Goal: Information Seeking & Learning: Learn about a topic

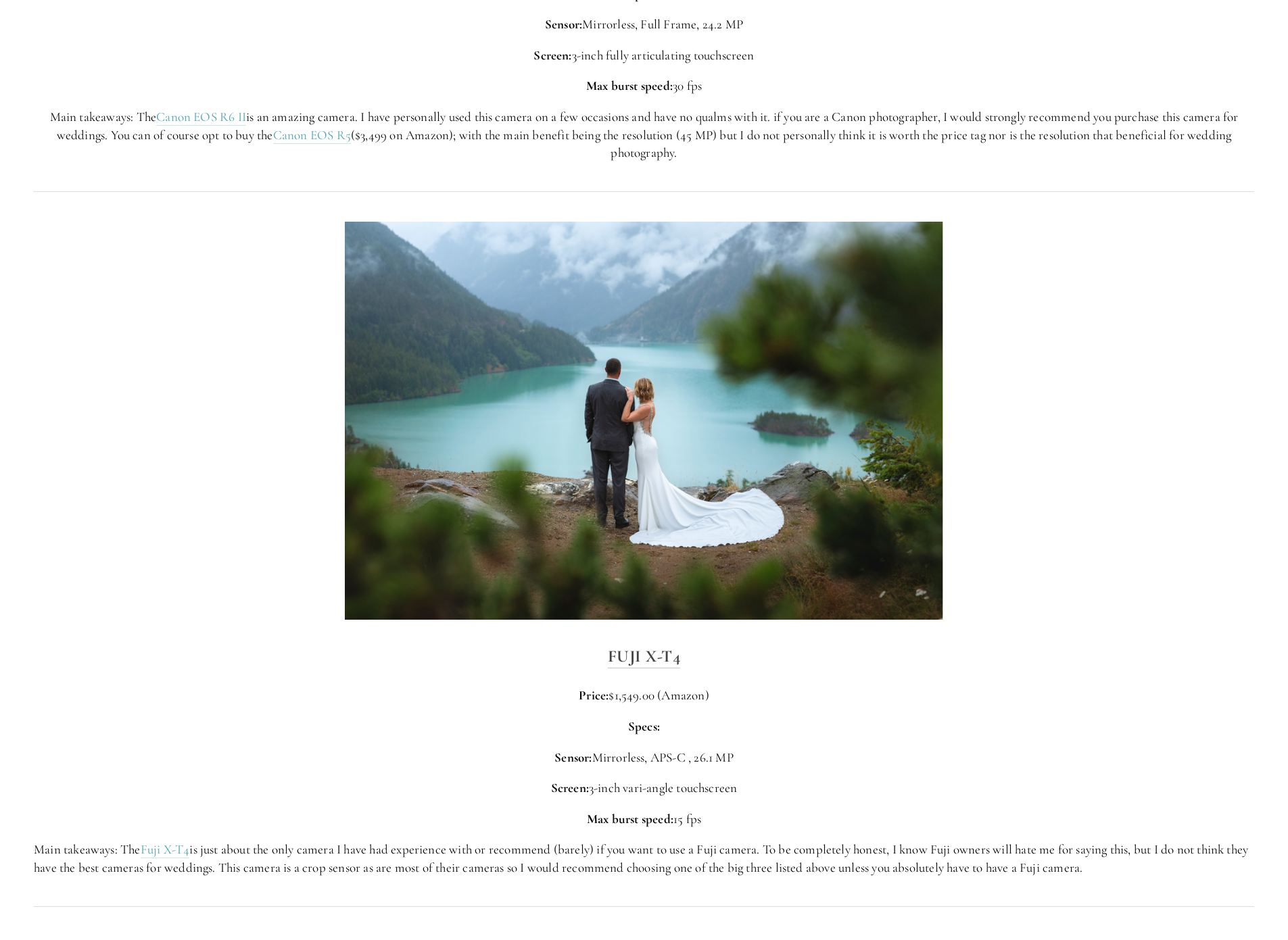
scroll to position [3760, 0]
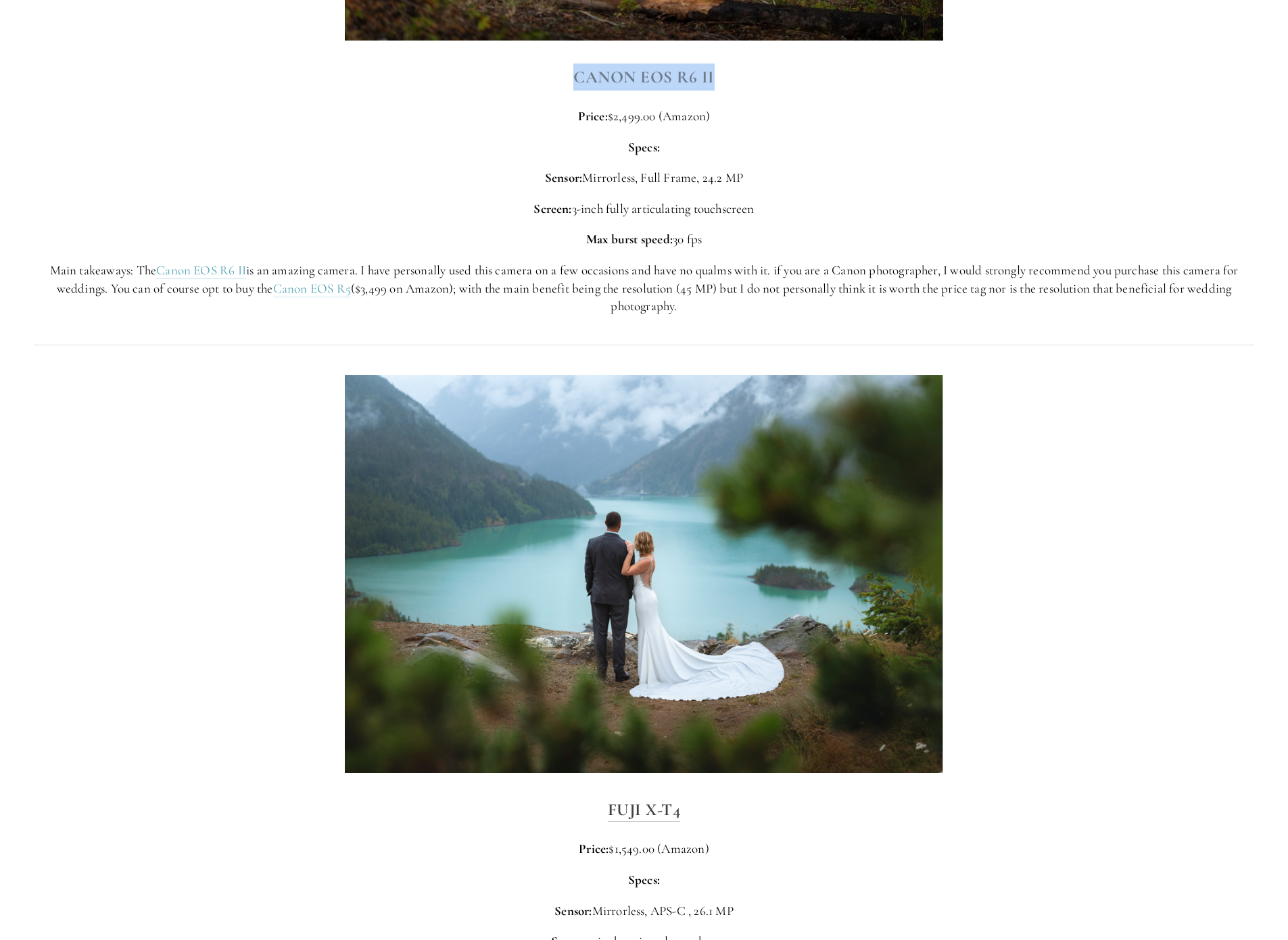
drag, startPoint x: 741, startPoint y: 79, endPoint x: 575, endPoint y: 76, distance: 166.0
click at [575, 76] on h3 "Canon EOS R6 II" at bounding box center [644, 77] width 1221 height 27
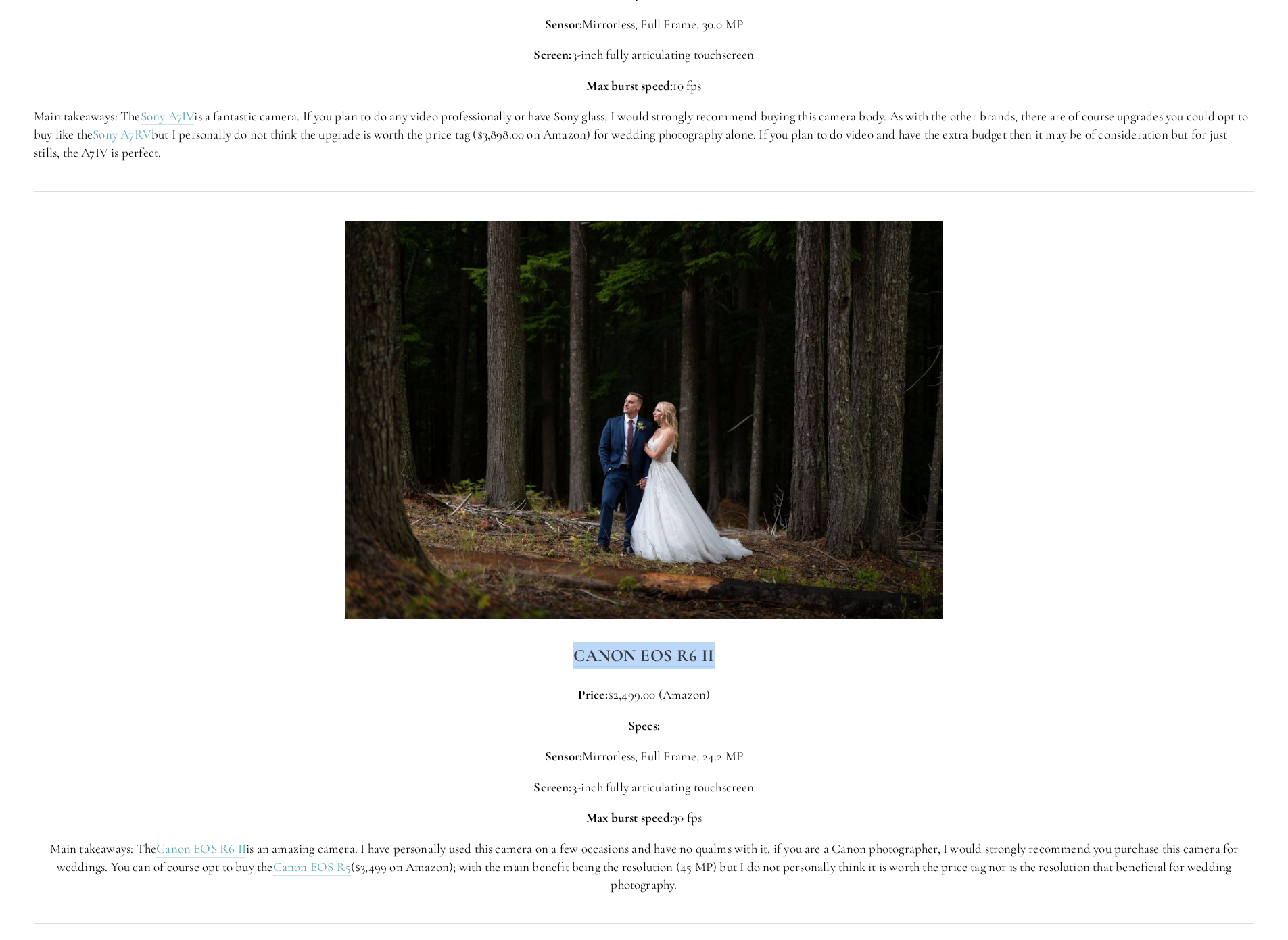
scroll to position [3180, 0]
click at [214, 427] on div at bounding box center [644, 421] width 1244 height 421
drag, startPoint x: 613, startPoint y: 867, endPoint x: 767, endPoint y: 895, distance: 156.5
click at [767, 895] on div "Canon EOS R6 II Price: $2,499.00 (Amazon) Specs: Sensor: Mirrorless, Full Frame…" at bounding box center [644, 768] width 1244 height 275
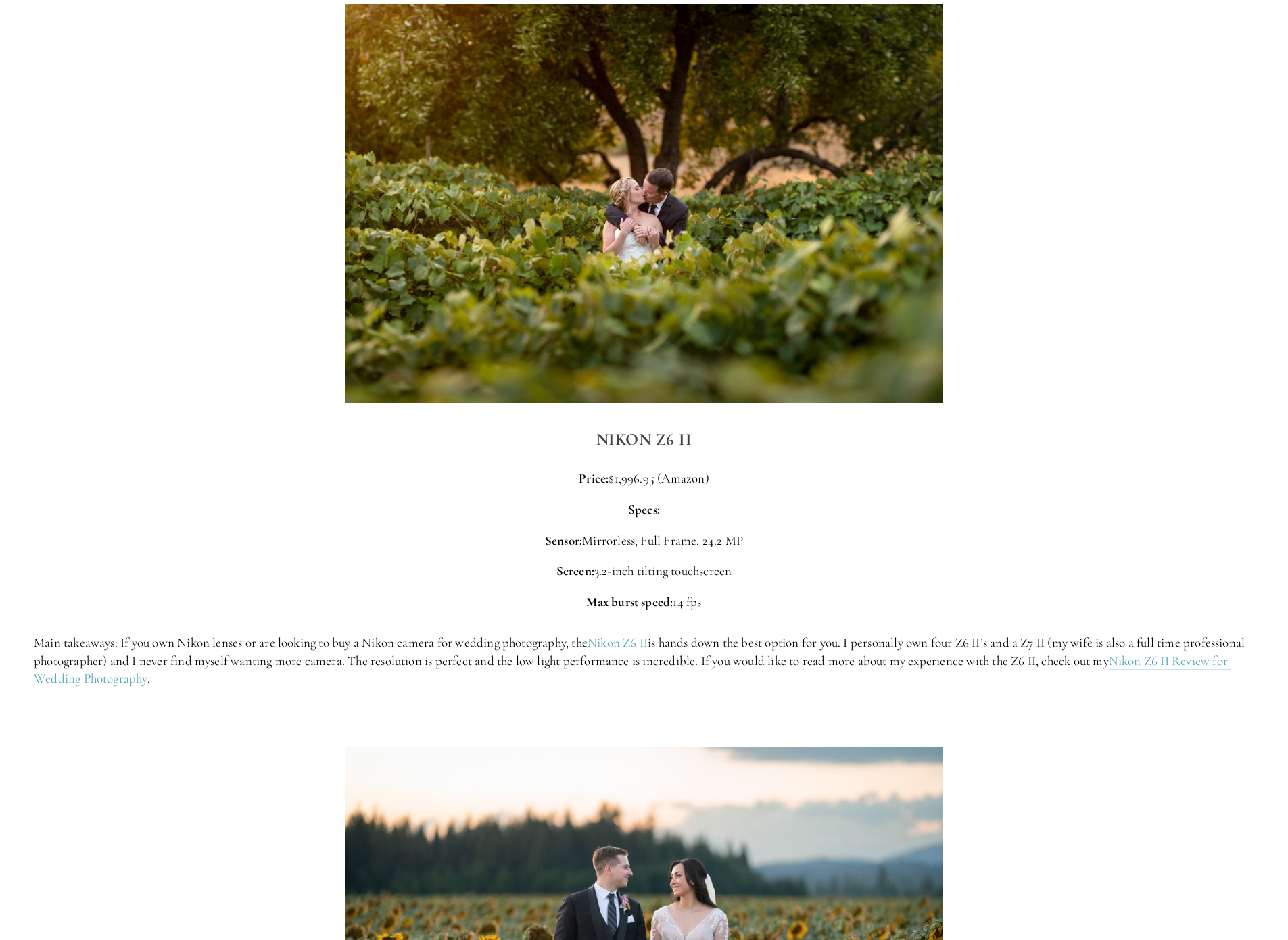
scroll to position [1784, 0]
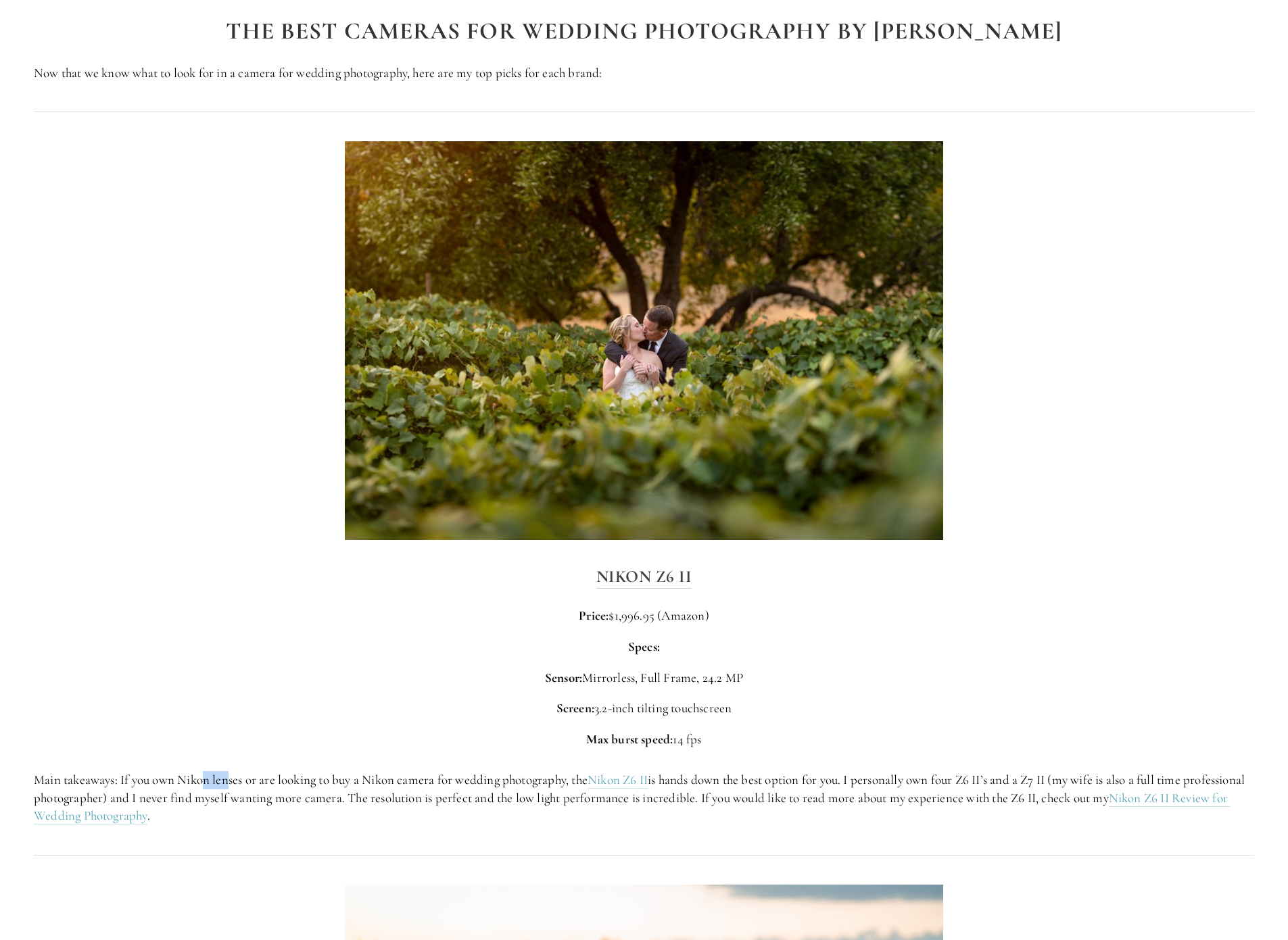
drag, startPoint x: 203, startPoint y: 784, endPoint x: 231, endPoint y: 783, distance: 28.0
click at [231, 783] on p "Main takeaways: If you own Nikon lenses or are looking to buy a Nikon camera fo…" at bounding box center [644, 798] width 1221 height 54
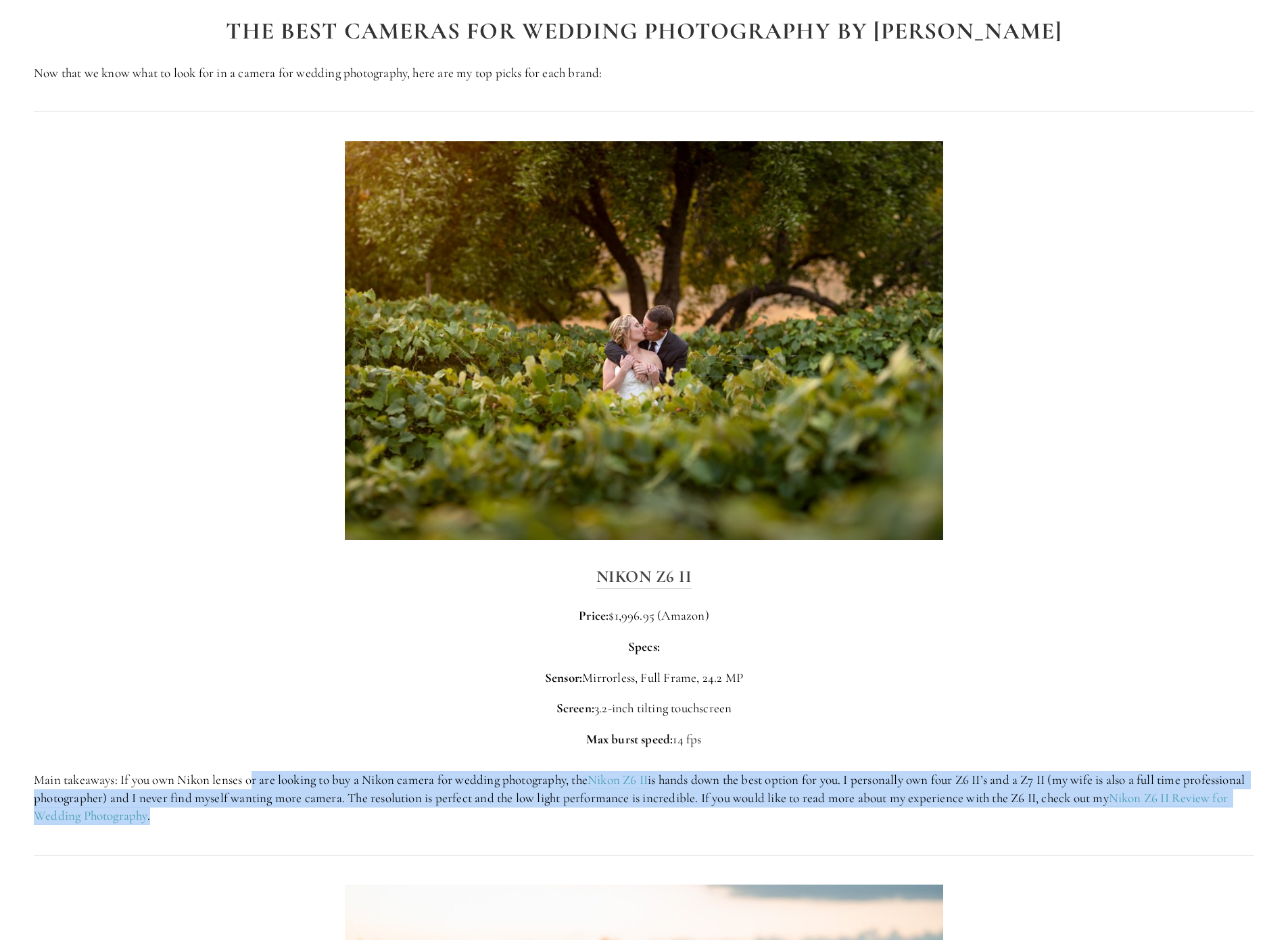
drag, startPoint x: 256, startPoint y: 785, endPoint x: 360, endPoint y: 812, distance: 107.4
click at [360, 812] on p "Main takeaways: If you own Nikon lenses or are looking to buy a Nikon camera fo…" at bounding box center [644, 798] width 1221 height 54
drag, startPoint x: 359, startPoint y: 810, endPoint x: 371, endPoint y: 767, distance: 44.6
click at [371, 767] on div "Main takeaways: If you own Nikon lenses or are looking to buy a Nikon camera fo…" at bounding box center [644, 798] width 1244 height 77
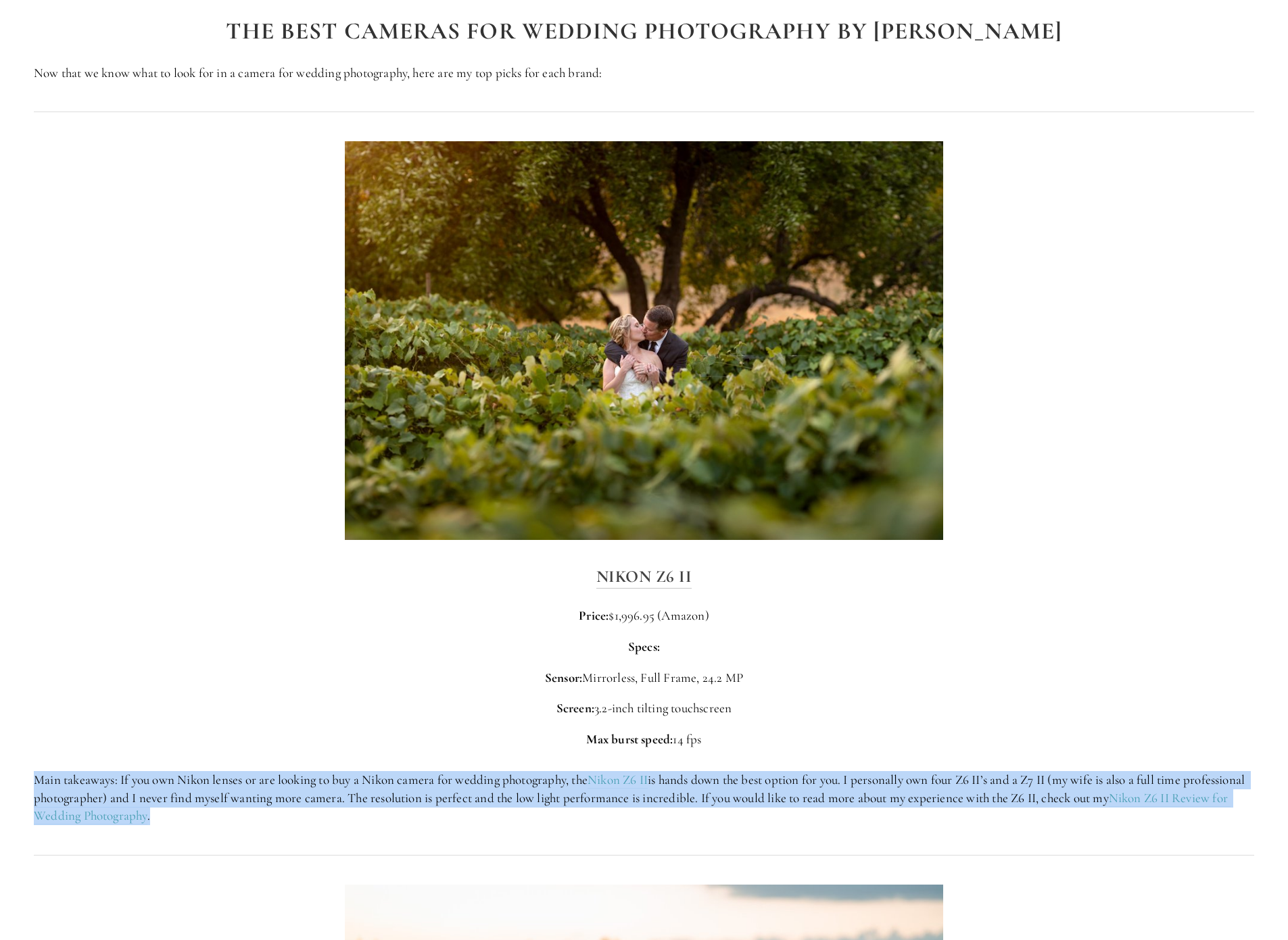
click at [371, 767] on div "Main takeaways: If you own Nikon lenses or are looking to buy a Nikon camera fo…" at bounding box center [644, 798] width 1244 height 77
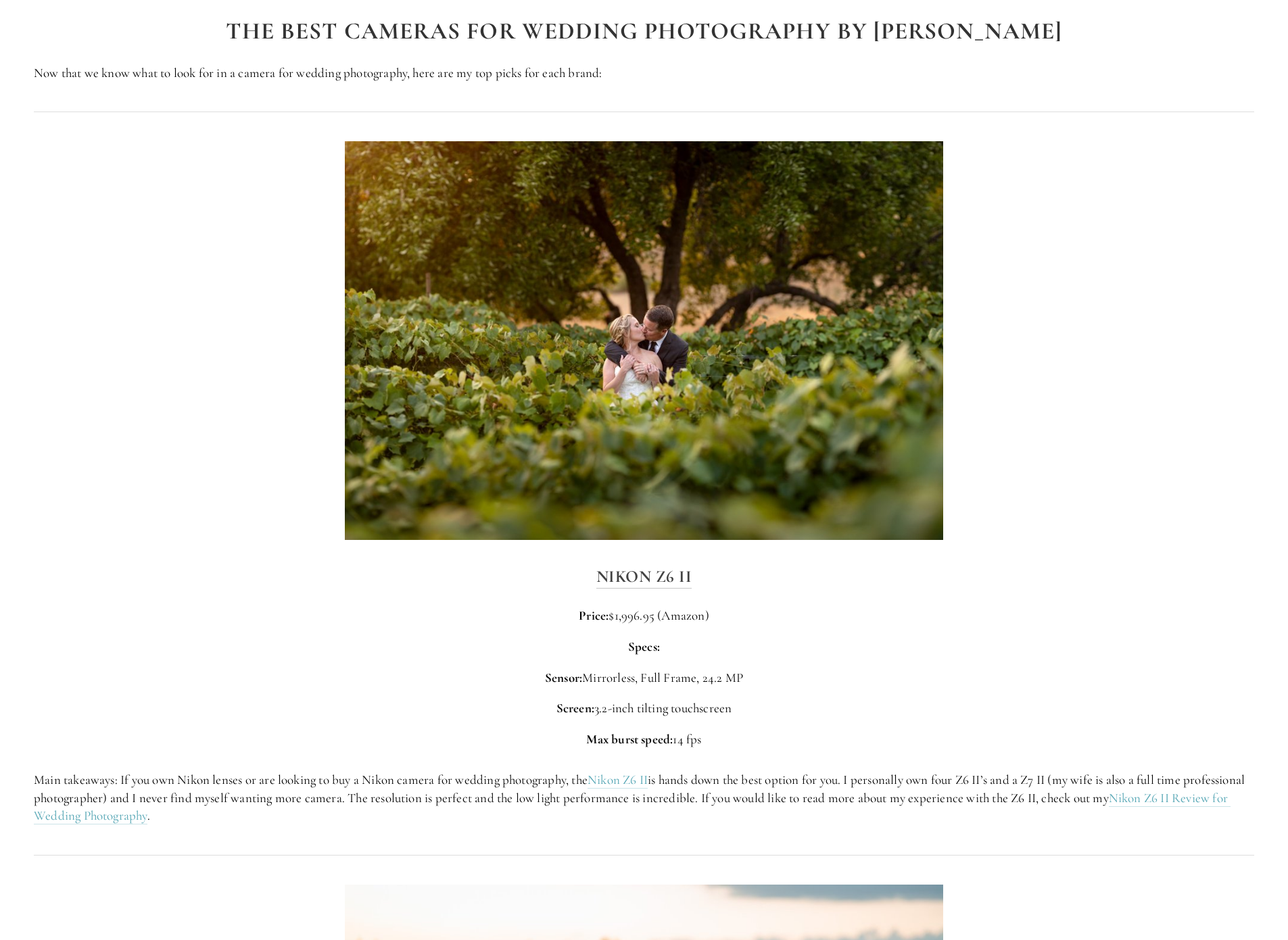
drag, startPoint x: 367, startPoint y: 771, endPoint x: 577, endPoint y: 811, distance: 213.8
click at [577, 811] on p "Main takeaways: If you own Nikon lenses or are looking to buy a Nikon camera fo…" at bounding box center [644, 798] width 1221 height 54
drag, startPoint x: 288, startPoint y: 797, endPoint x: 374, endPoint y: 799, distance: 86.0
click at [374, 799] on p "Main takeaways: If you own Nikon lenses or are looking to buy a Nikon camera fo…" at bounding box center [644, 798] width 1221 height 54
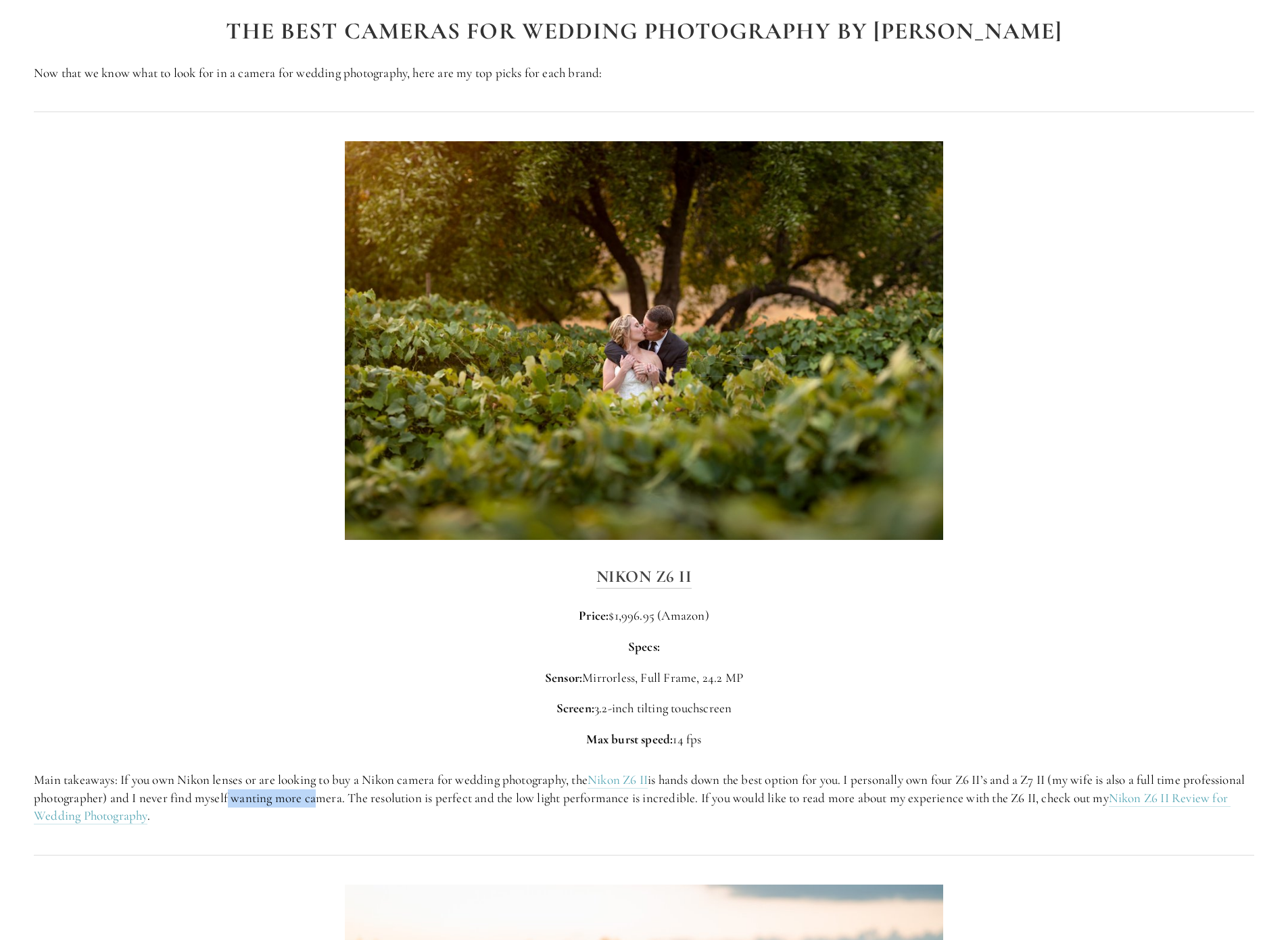
click at [374, 799] on p "Main takeaways: If you own Nikon lenses or are looking to buy a Nikon camera fo…" at bounding box center [644, 798] width 1221 height 54
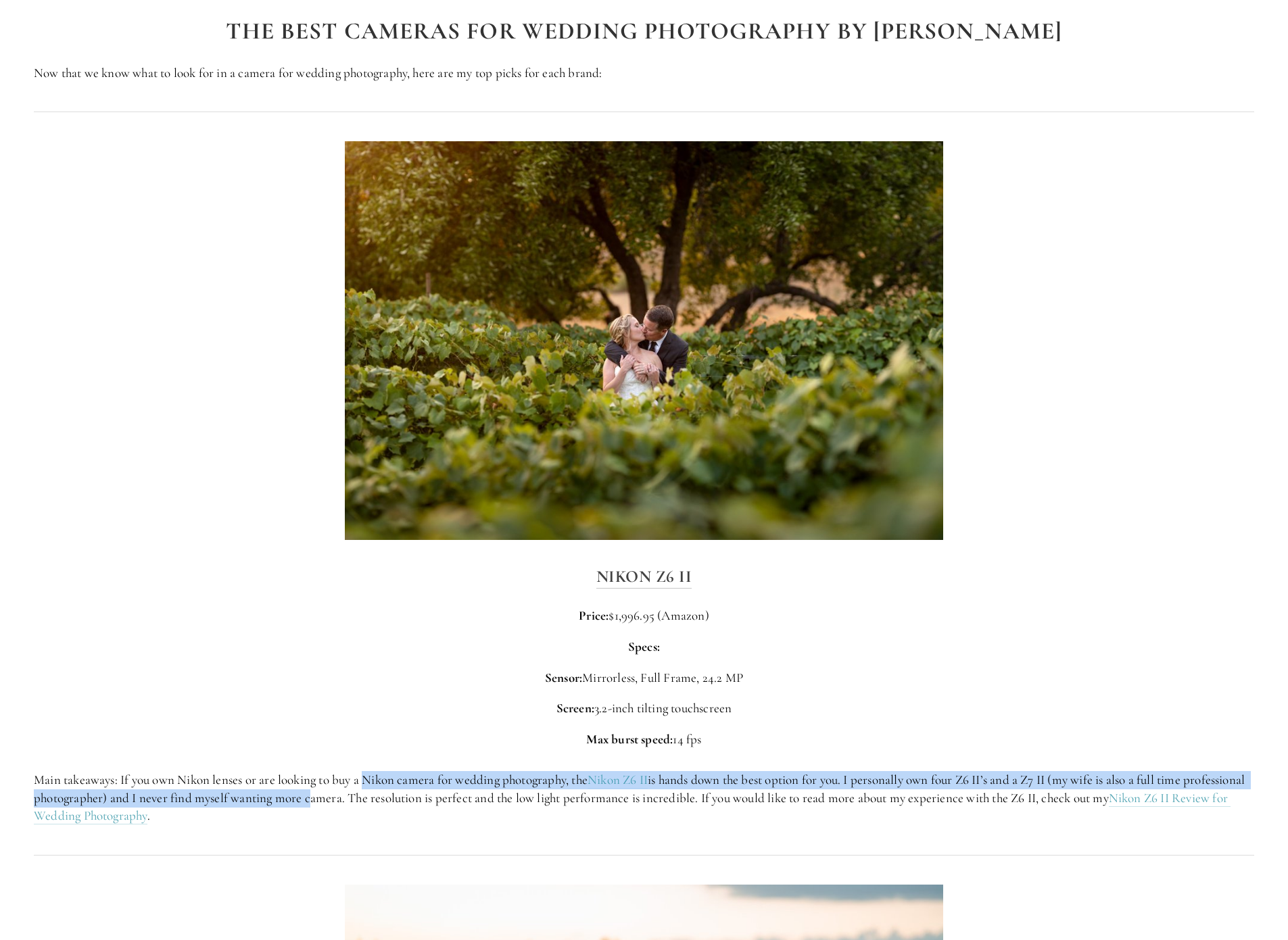
drag, startPoint x: 372, startPoint y: 805, endPoint x: 367, endPoint y: 773, distance: 32.4
click at [367, 773] on p "Main takeaways: If you own Nikon lenses or are looking to buy a Nikon camera fo…" at bounding box center [644, 798] width 1221 height 54
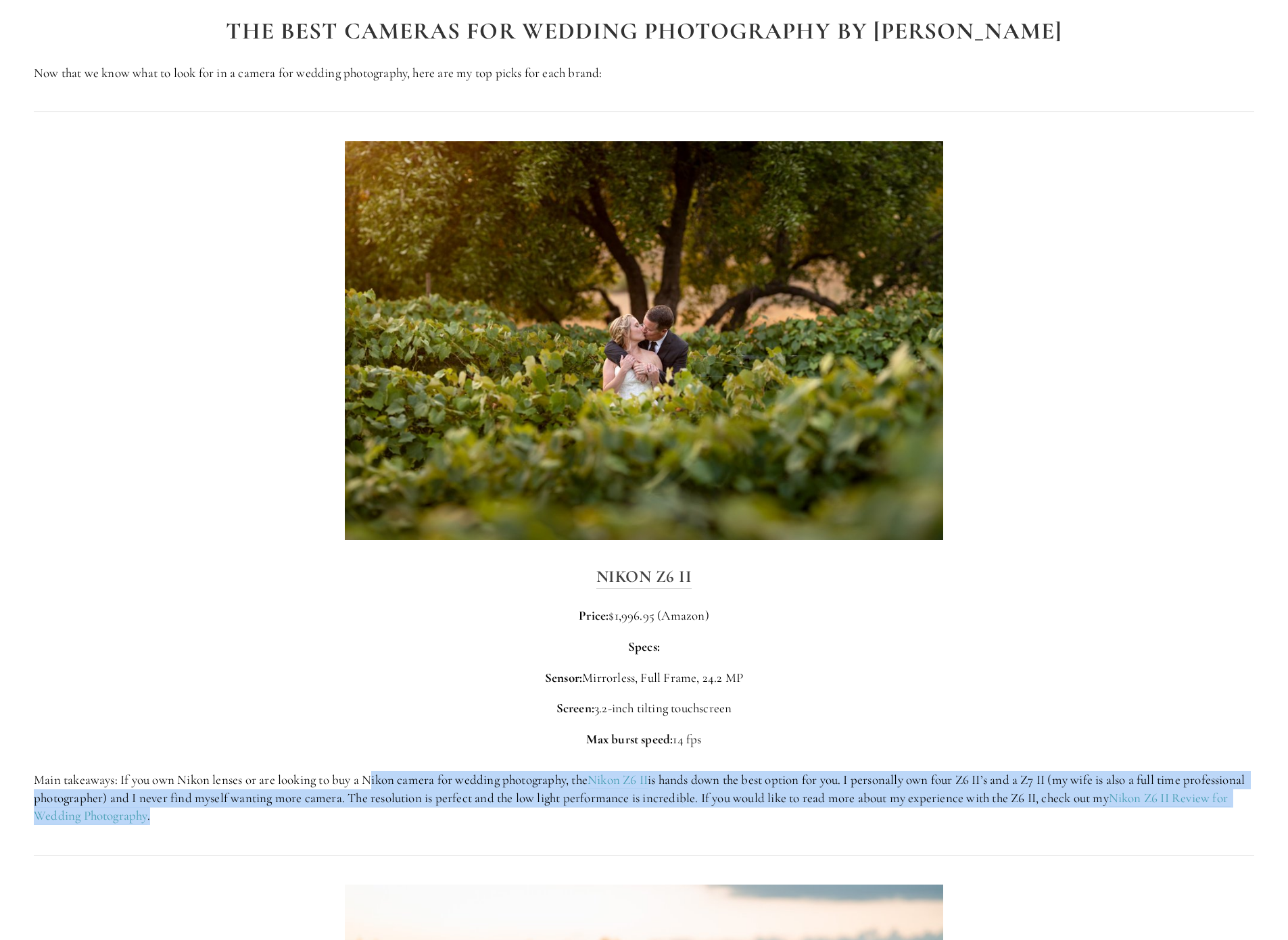
drag, startPoint x: 371, startPoint y: 785, endPoint x: 499, endPoint y: 815, distance: 131.5
click at [499, 815] on p "Main takeaways: If you own Nikon lenses or are looking to buy a Nikon camera fo…" at bounding box center [644, 798] width 1221 height 54
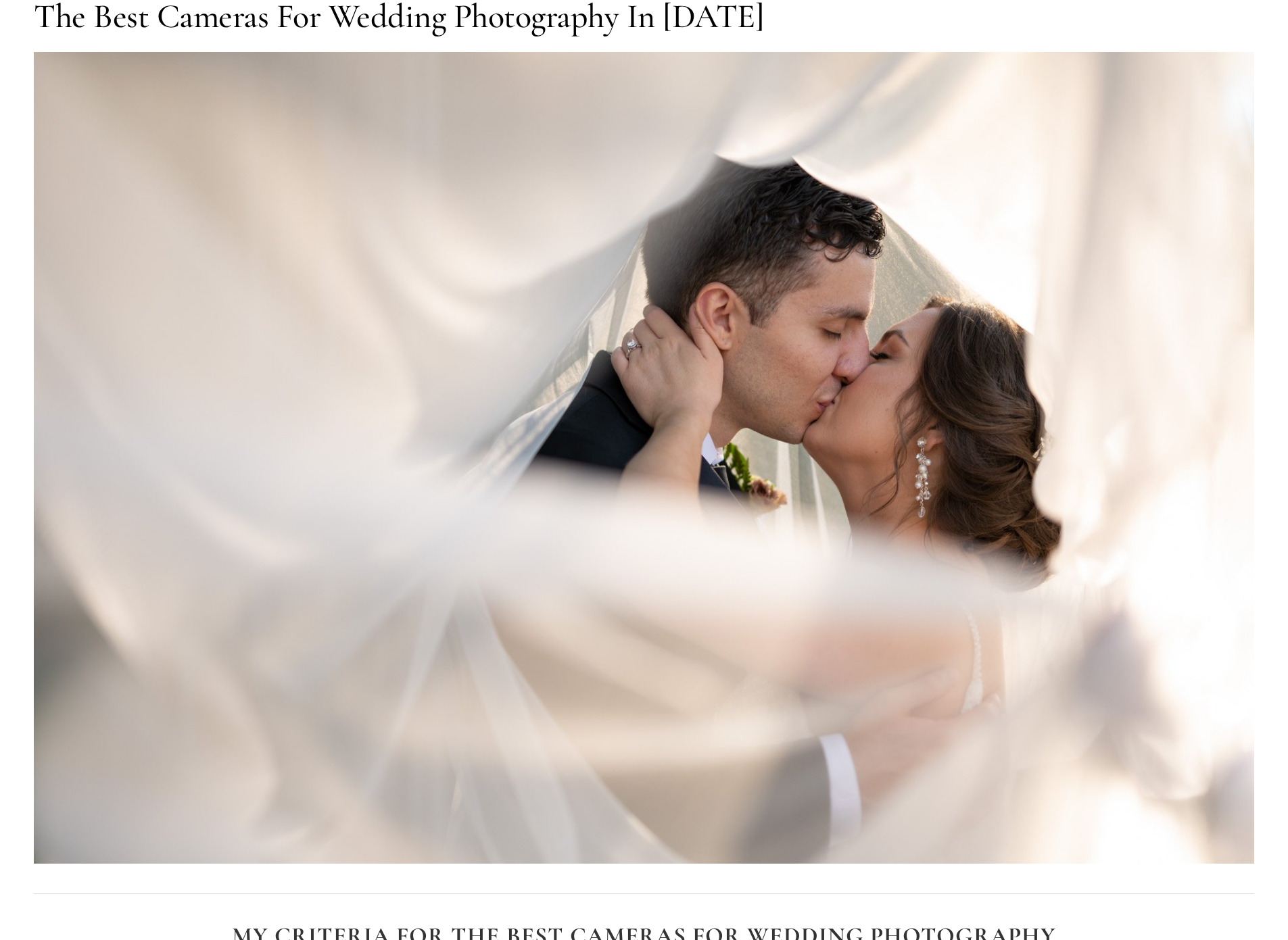
scroll to position [0, 0]
